Goal: Information Seeking & Learning: Check status

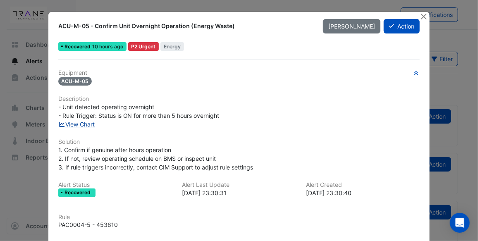
click at [87, 124] on link "View Chart" at bounding box center [76, 124] width 37 height 7
click at [421, 14] on button "Close" at bounding box center [423, 16] width 9 height 9
